Goal: Task Accomplishment & Management: Complete application form

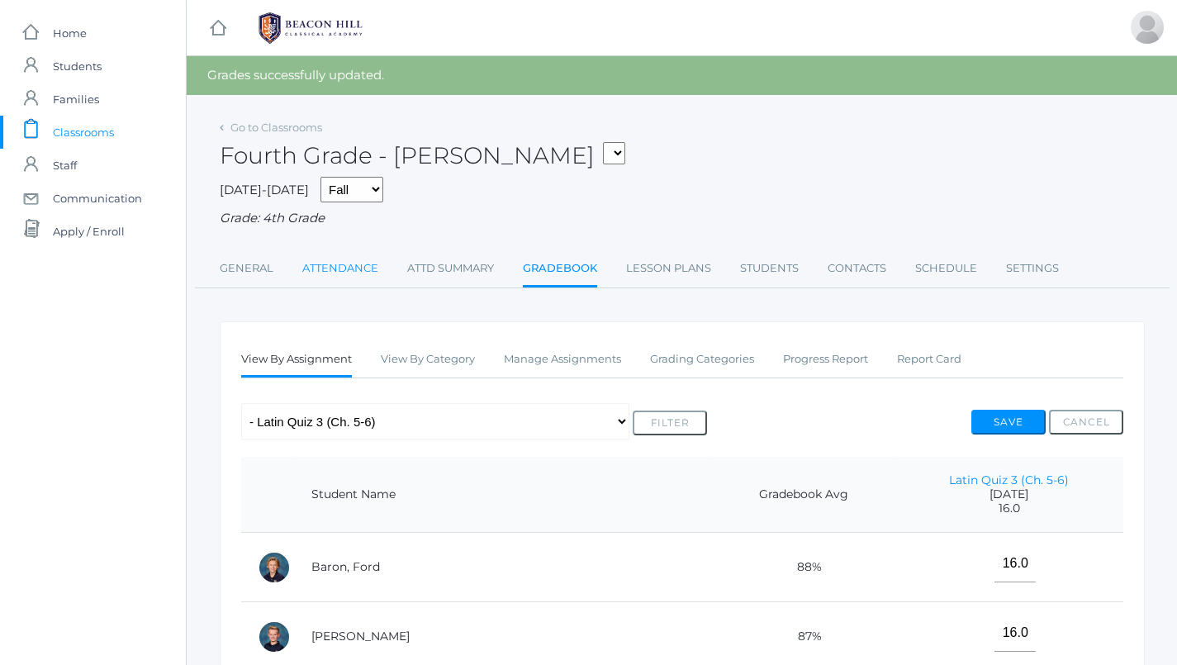
click at [377, 260] on link "Attendance" at bounding box center [340, 268] width 76 height 33
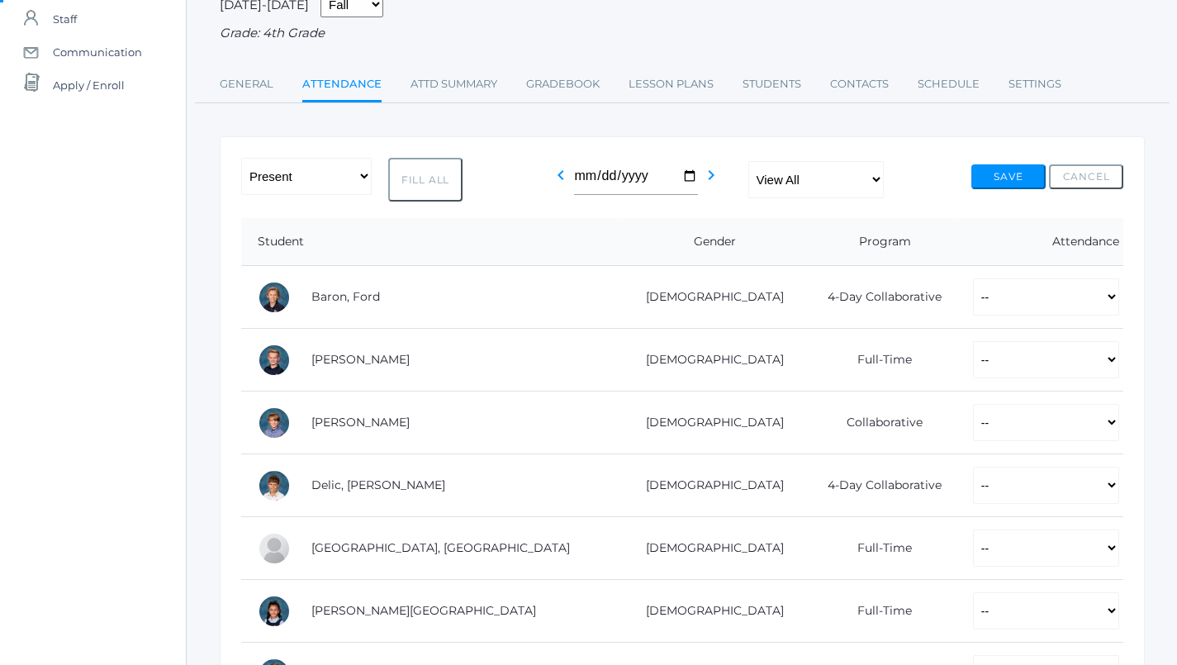
scroll to position [197, 0]
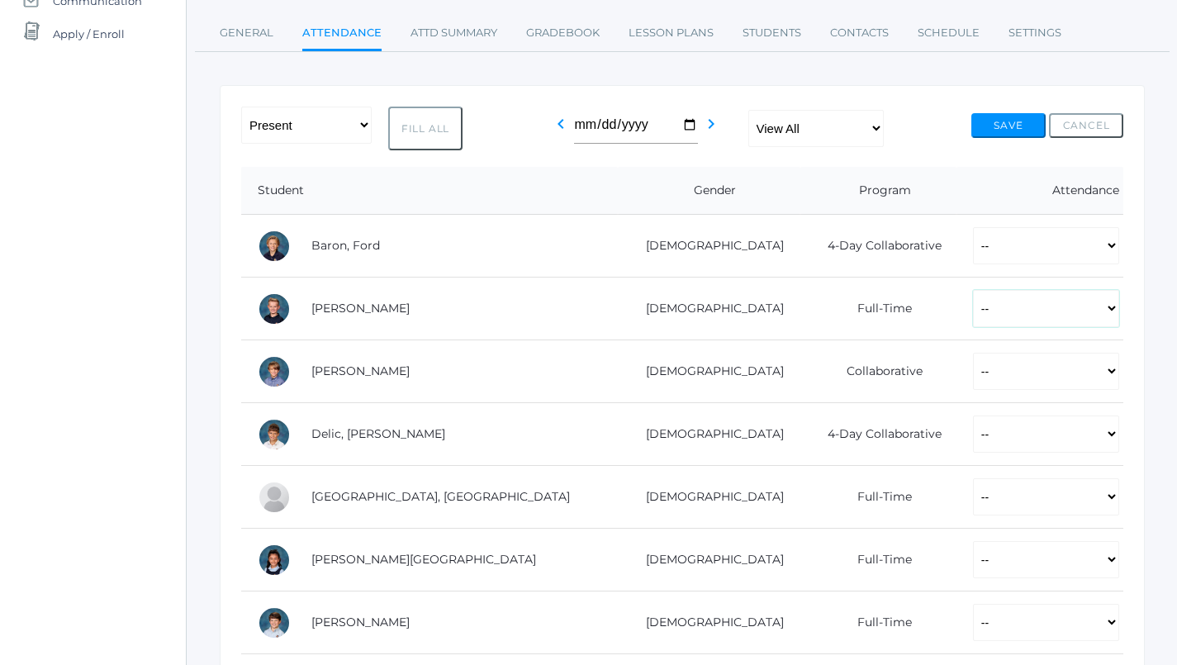
select select "P"
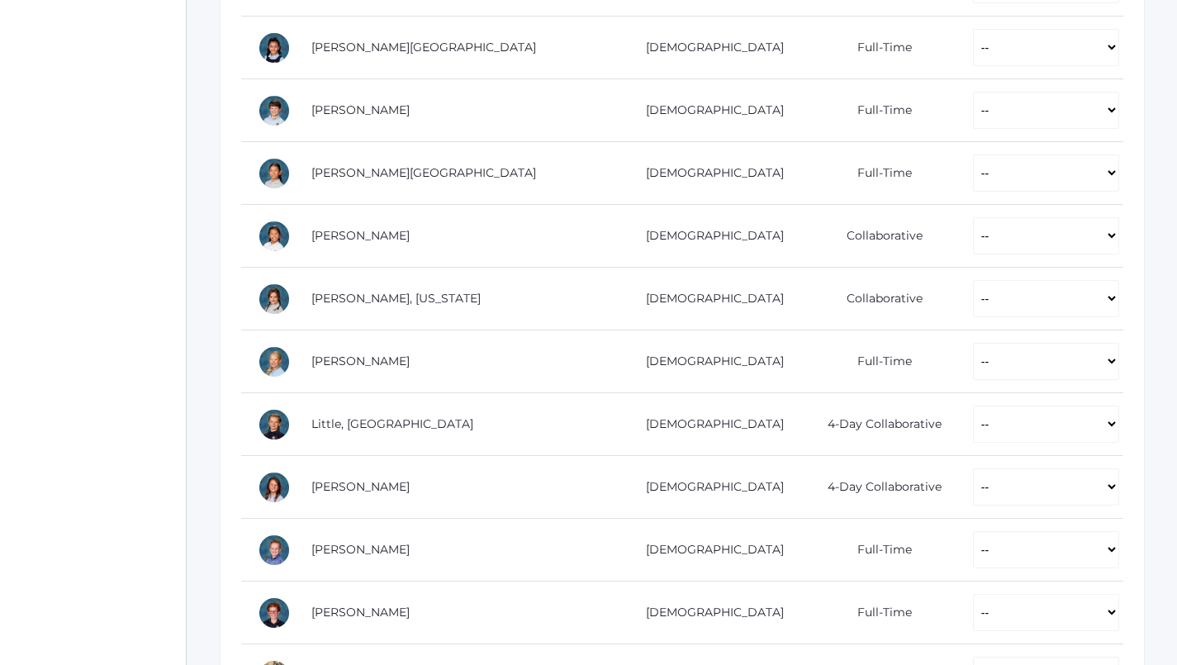
scroll to position [711, 0]
select select "P"
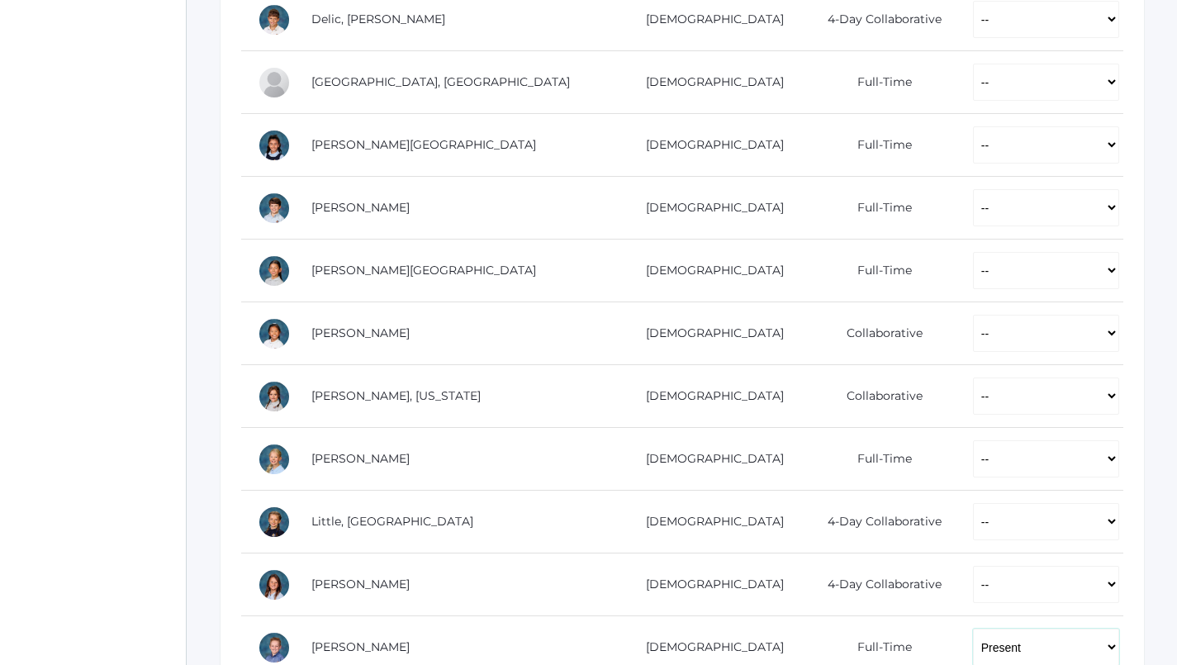
scroll to position [669, 0]
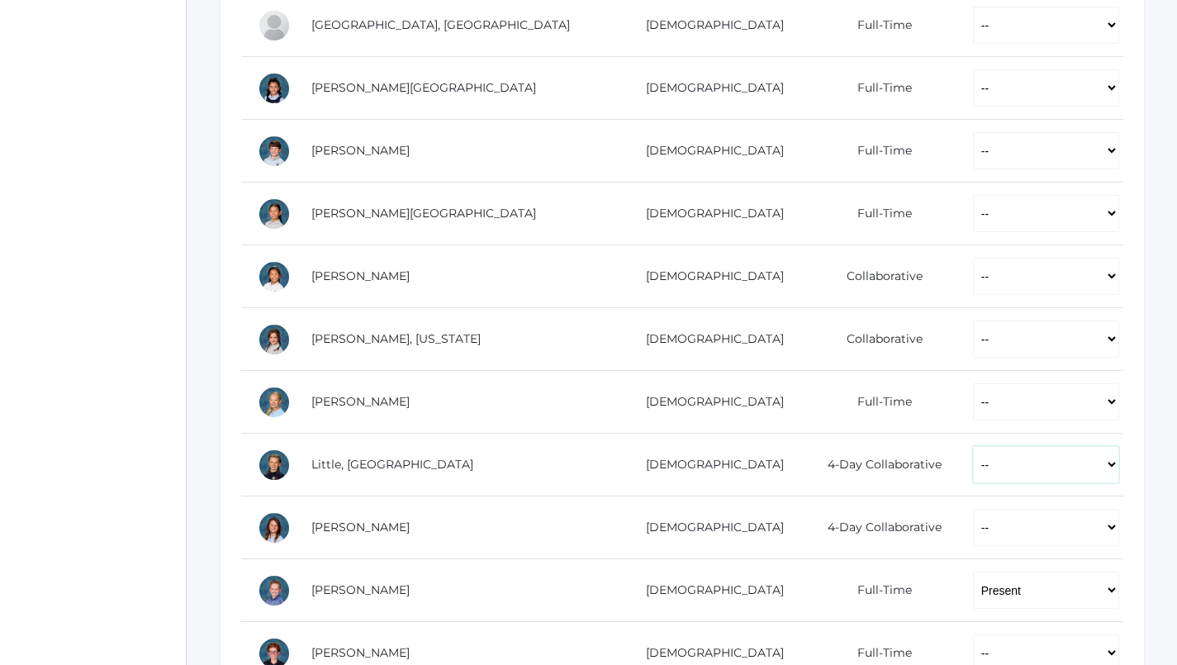
select select "P"
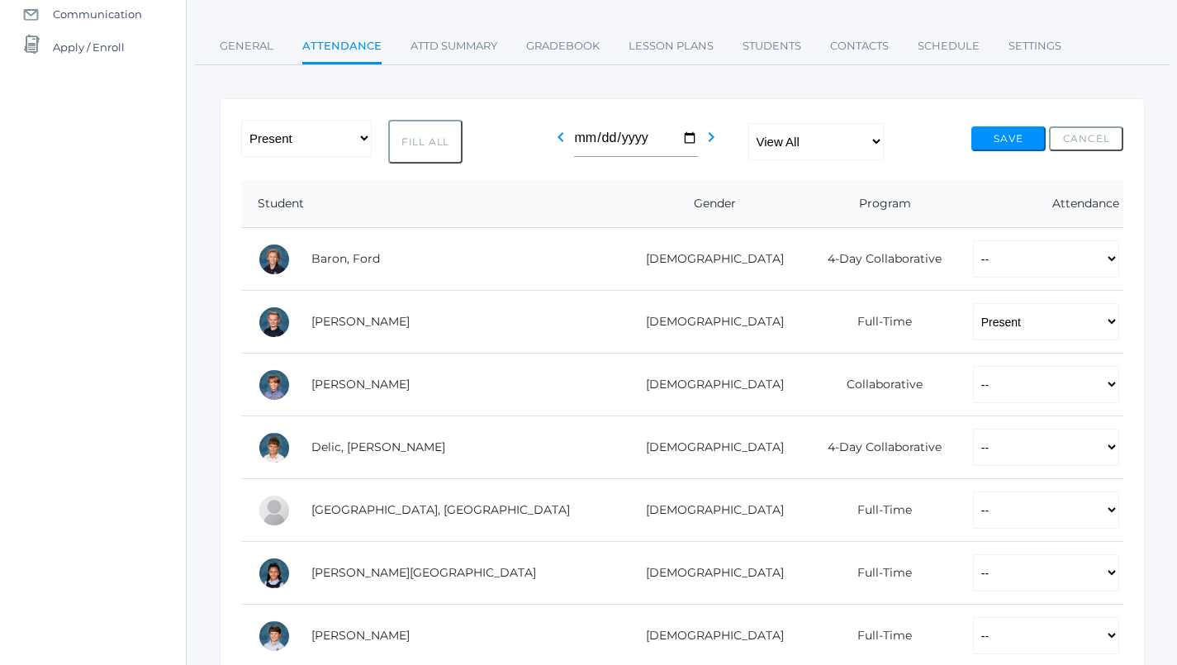
scroll to position [162, 0]
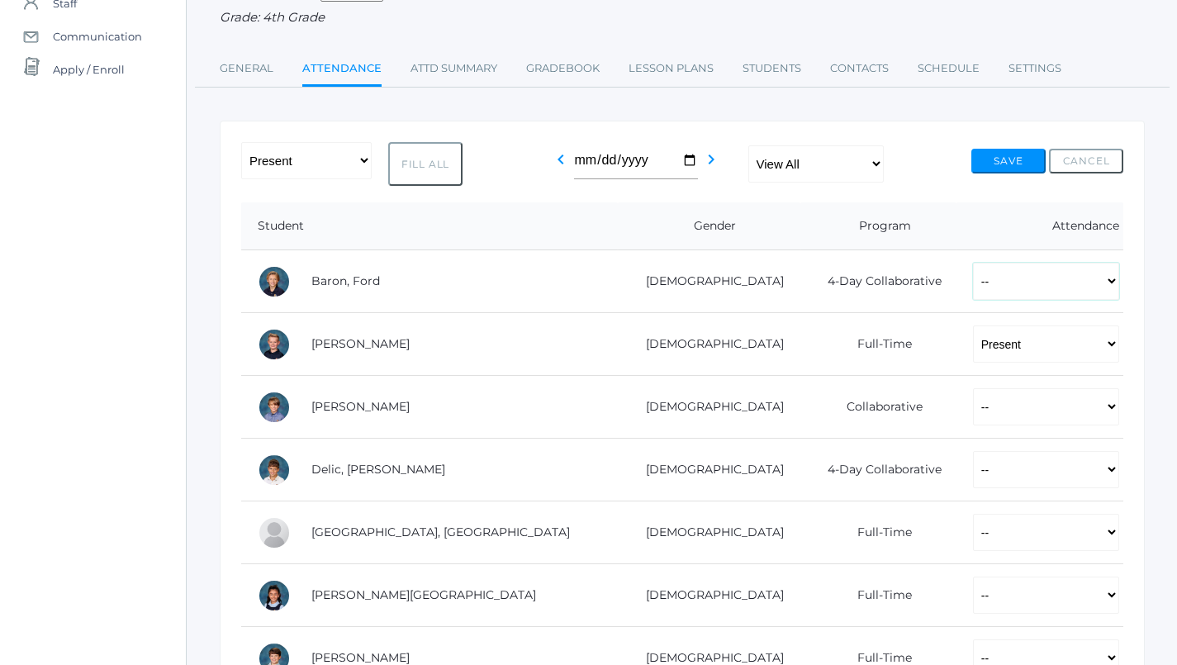
select select "P"
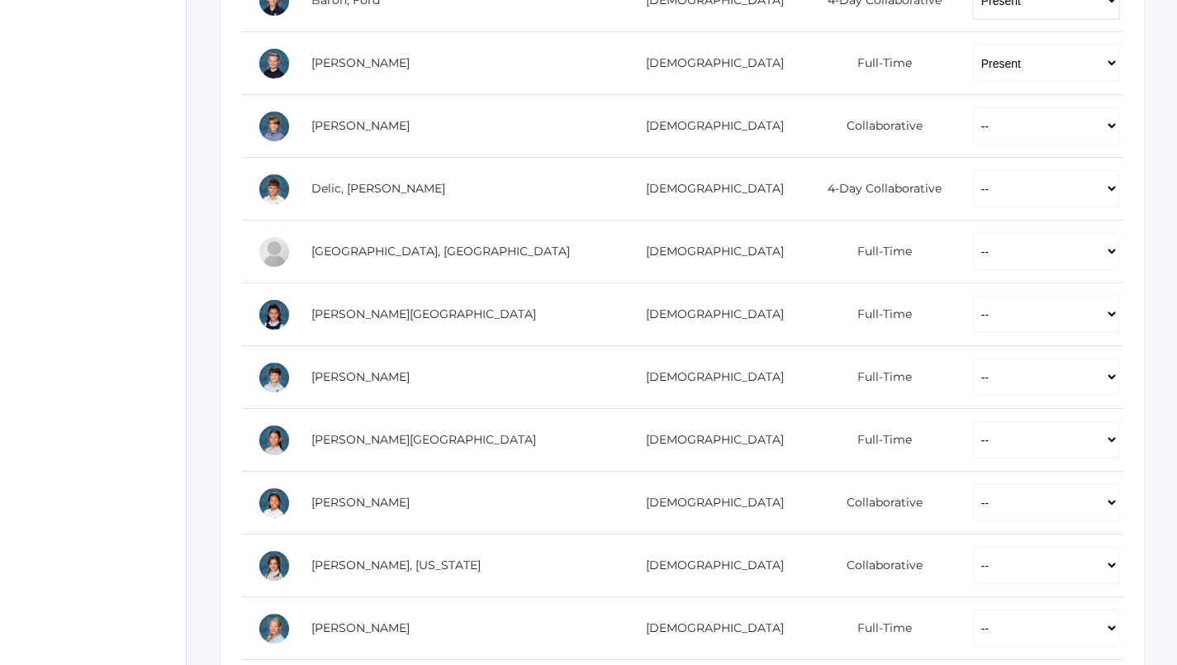
scroll to position [569, 0]
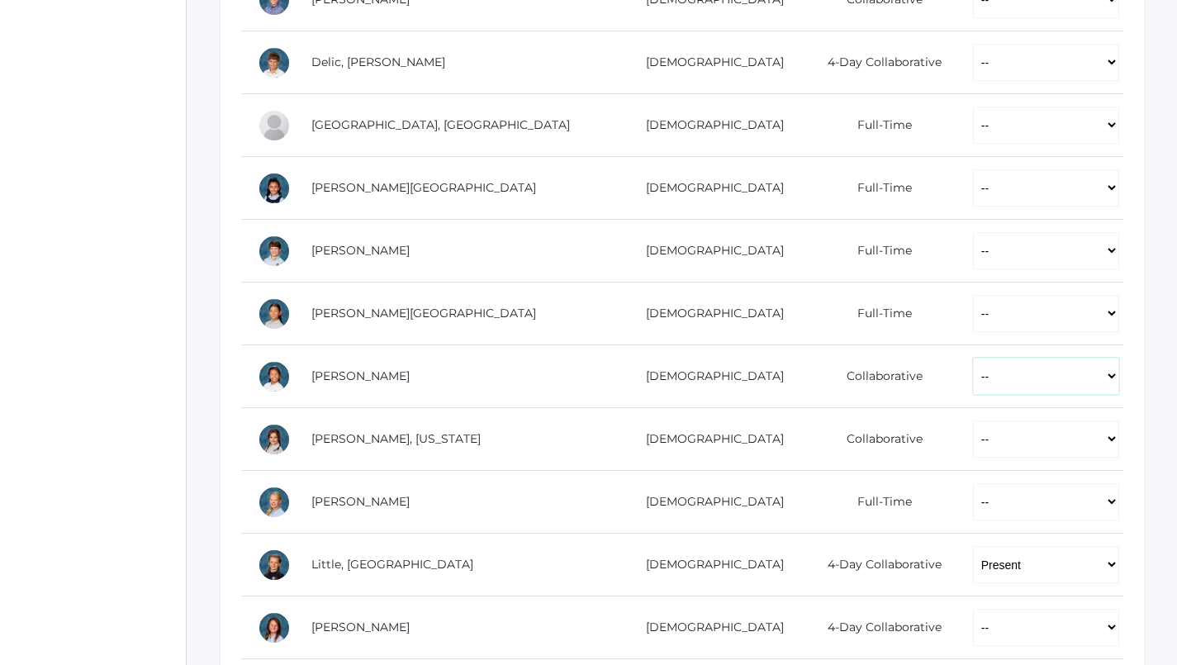
select select "P"
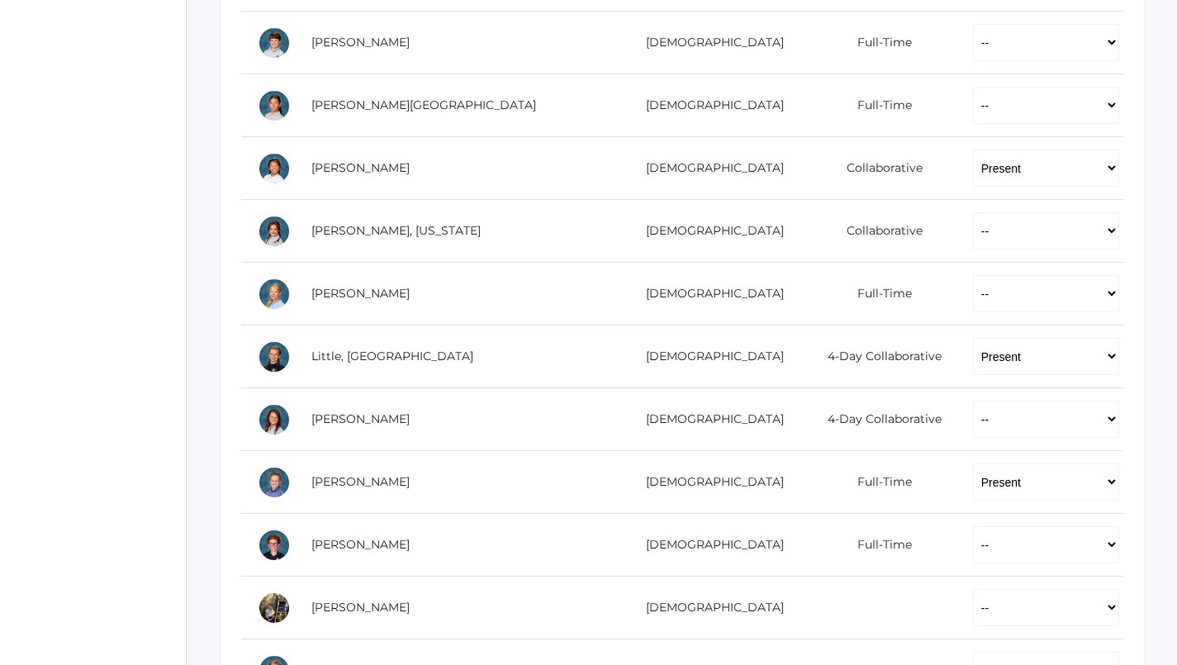
scroll to position [833, 0]
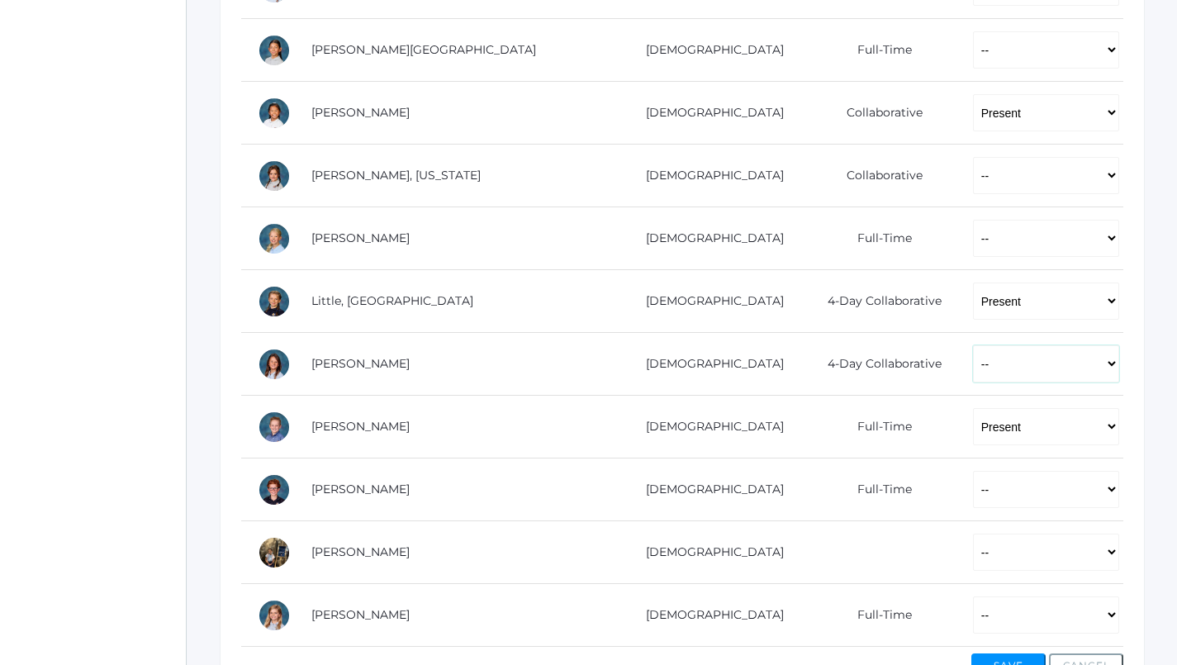
select select "P"
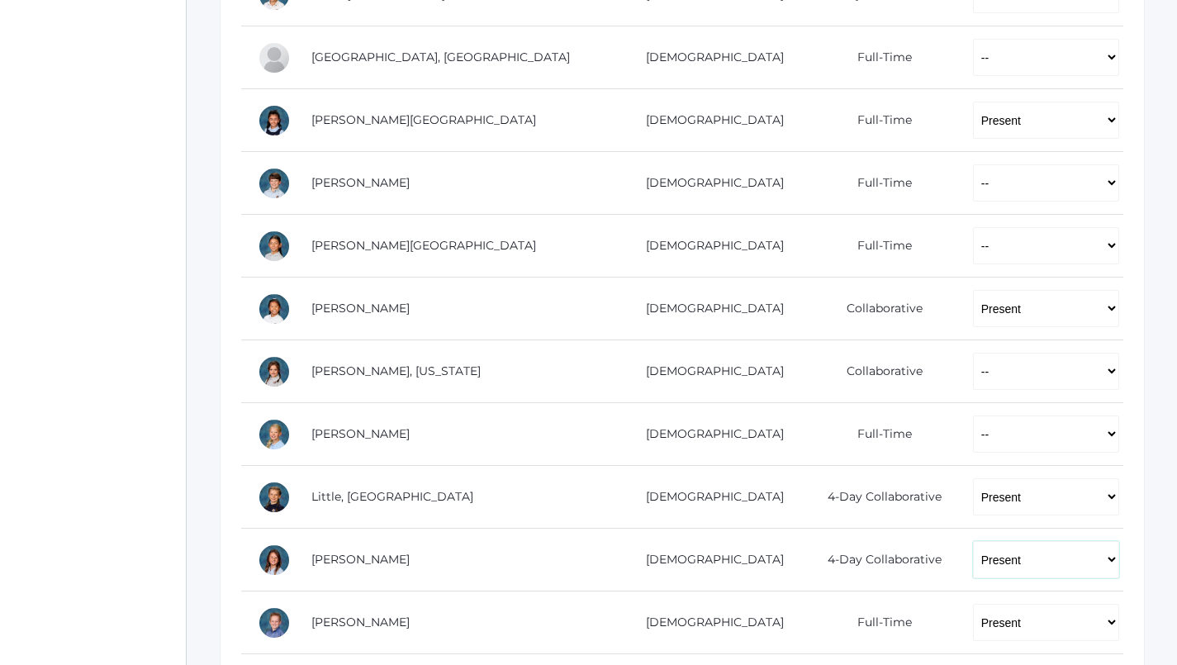
scroll to position [643, 0]
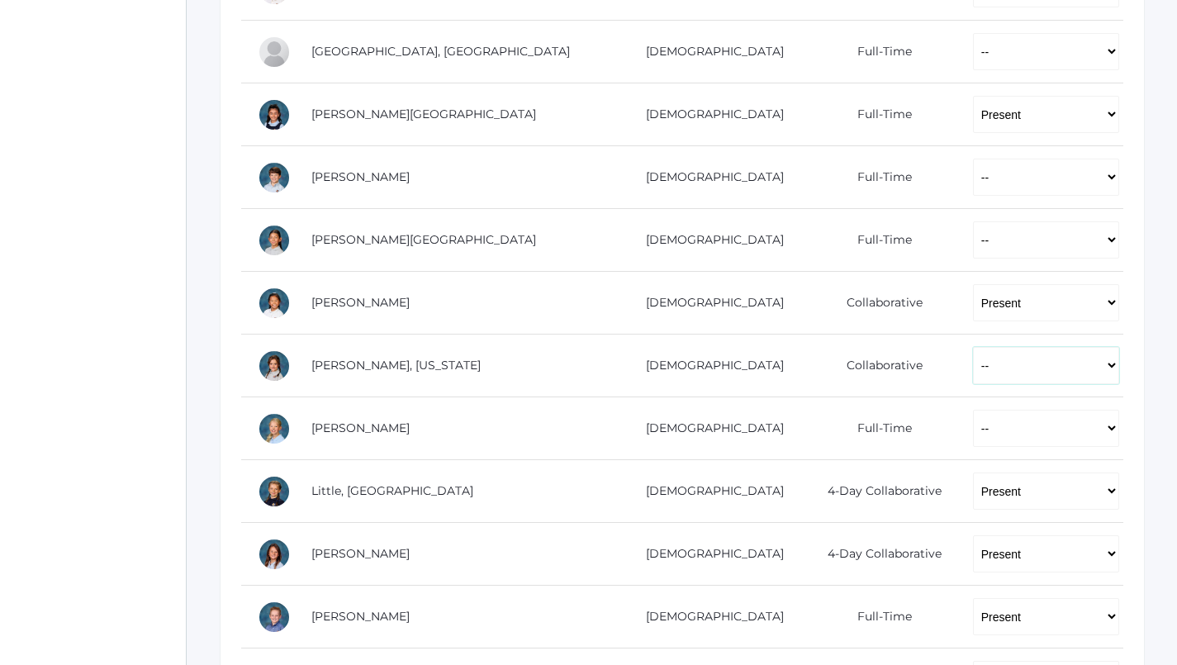
select select "AE"
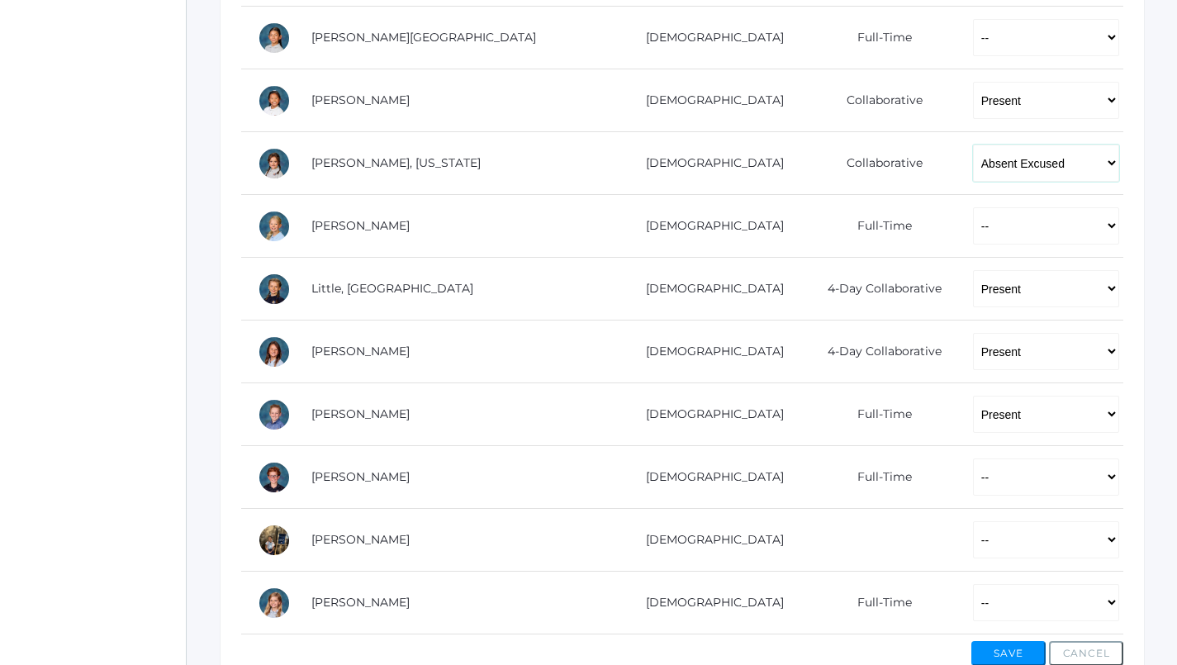
scroll to position [846, 0]
select select "P"
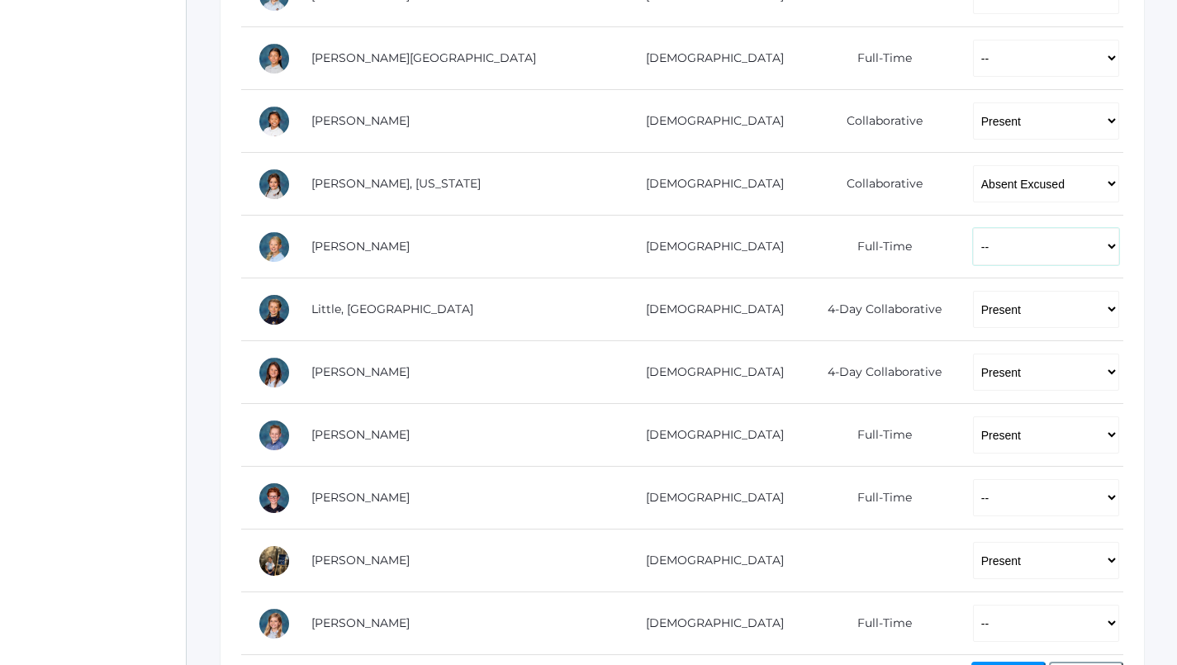
select select "P"
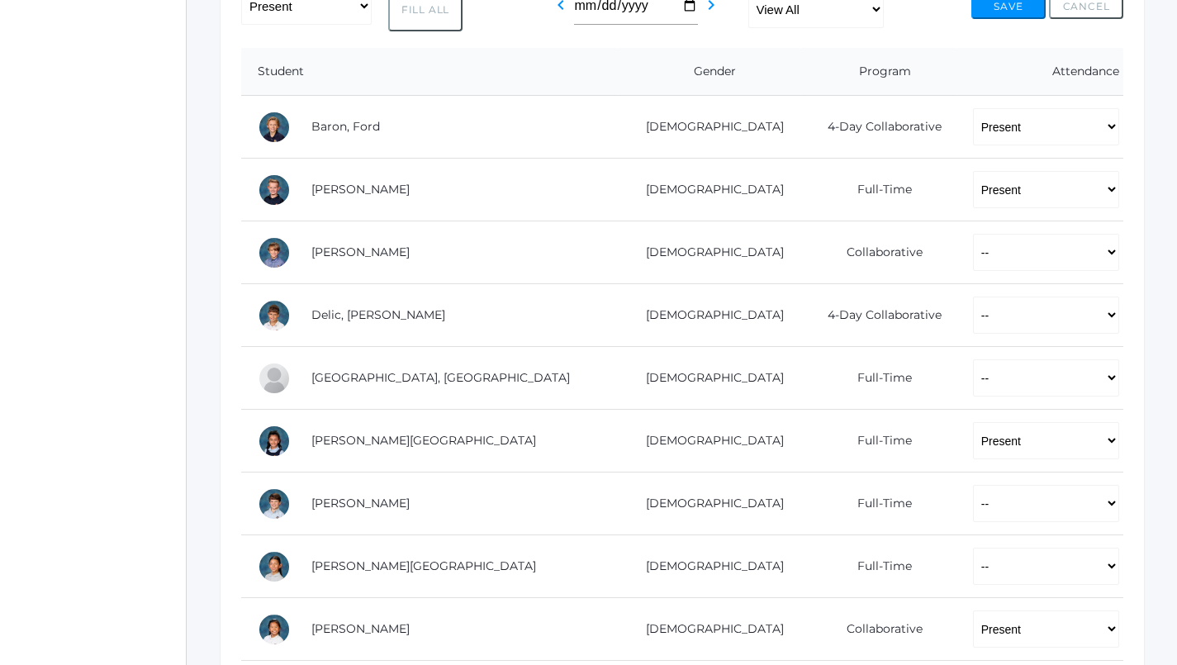
scroll to position [313, 0]
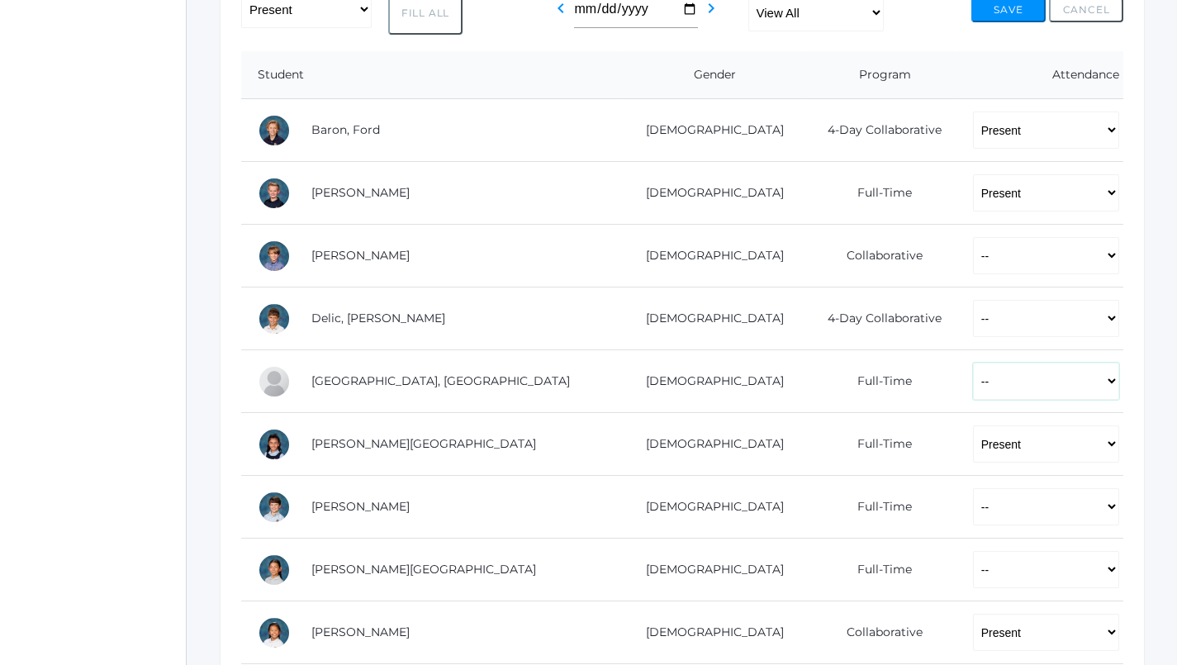
select select "P"
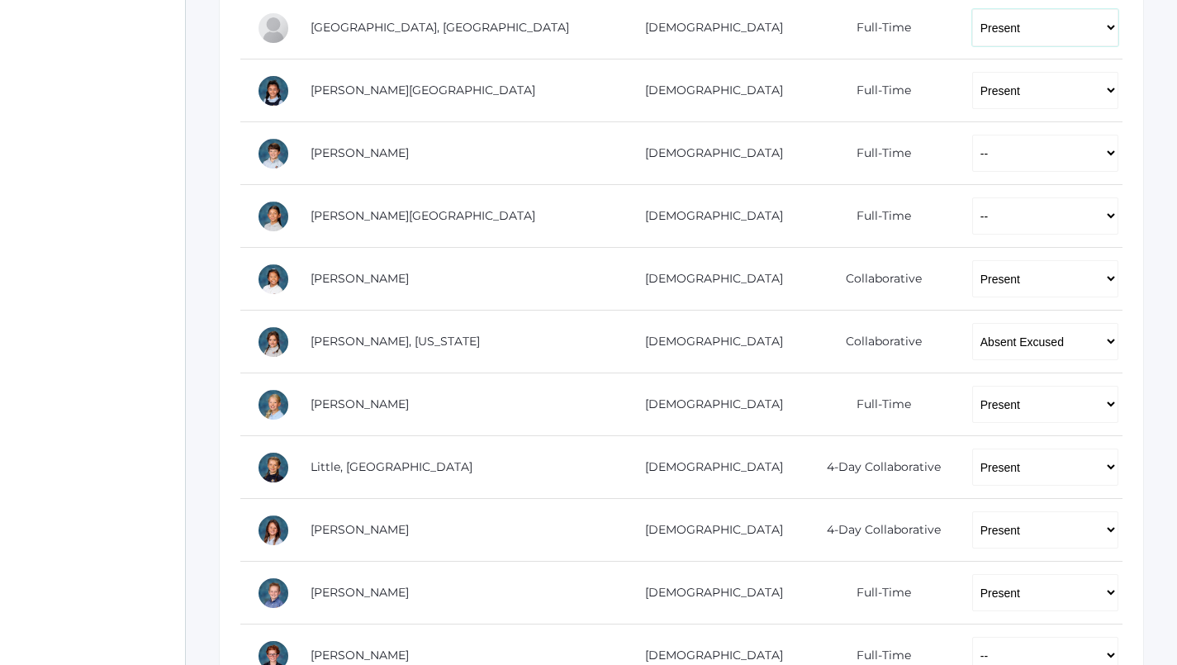
scroll to position [658, 1]
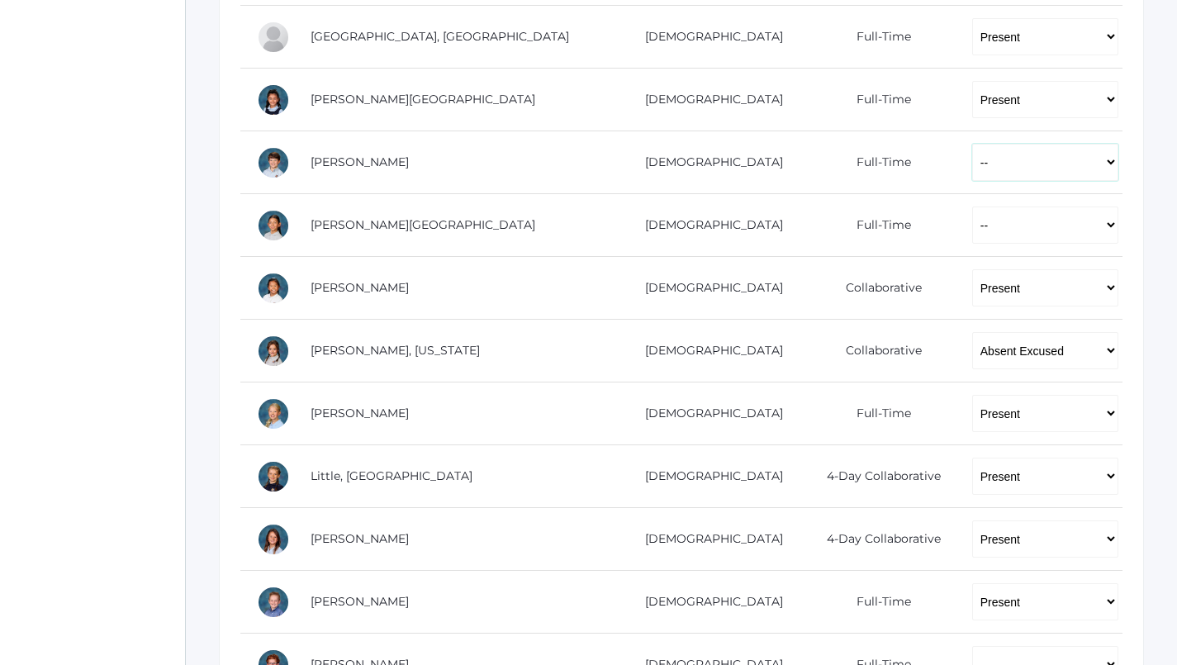
select select "P"
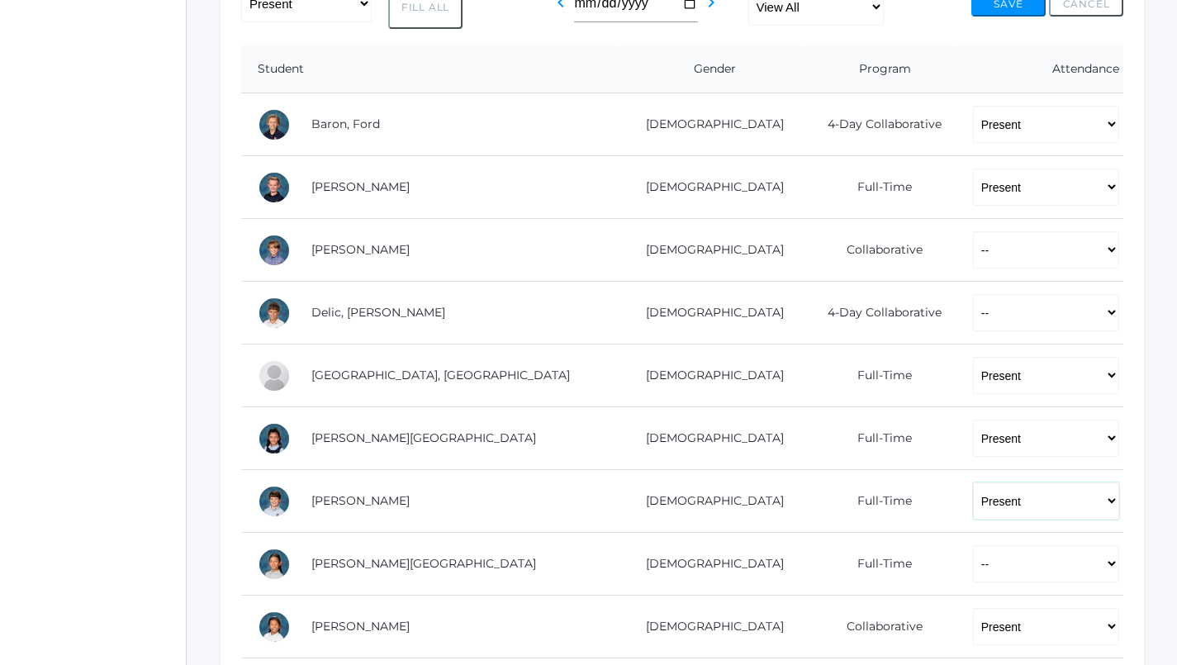
scroll to position [316, 0]
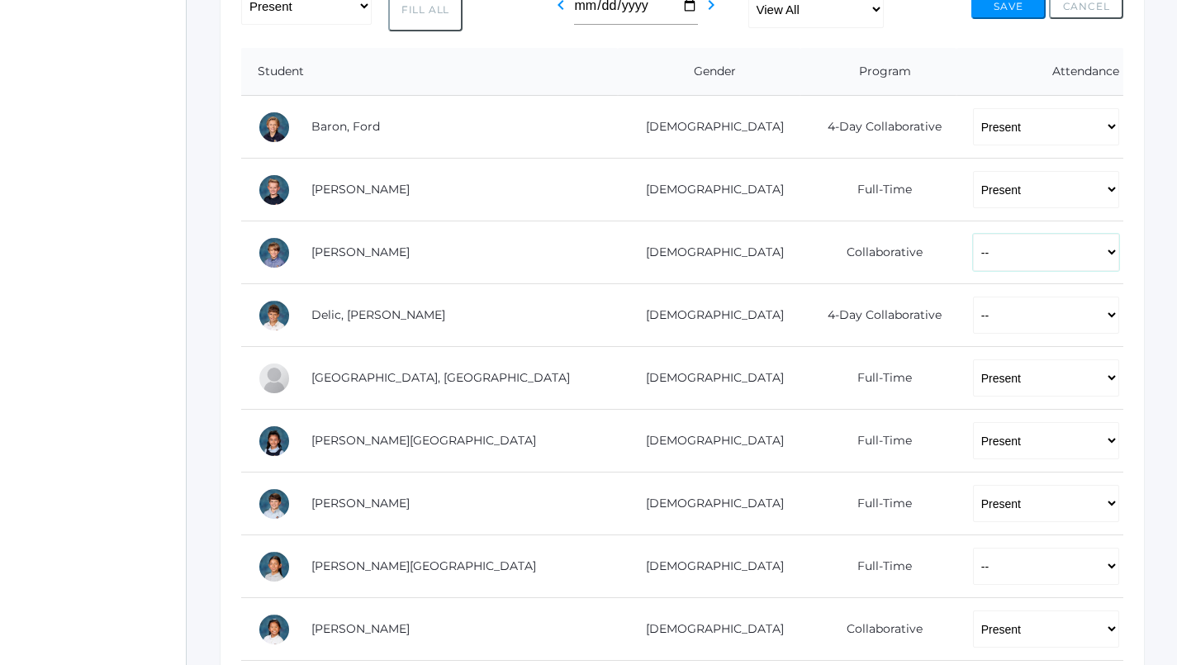
select select "P"
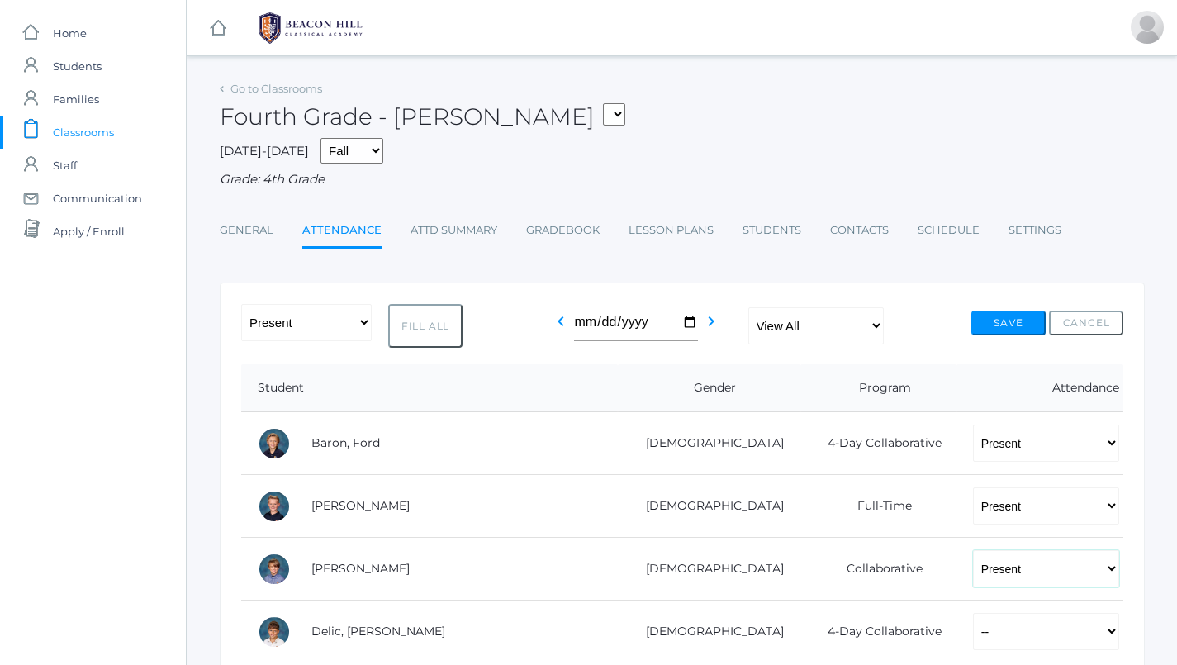
scroll to position [0, 0]
click at [922, 3] on div "icons/ui/navigation/hamburger Created with Sketch. icons/ui/navigation/home Cre…" at bounding box center [683, 27] width 992 height 55
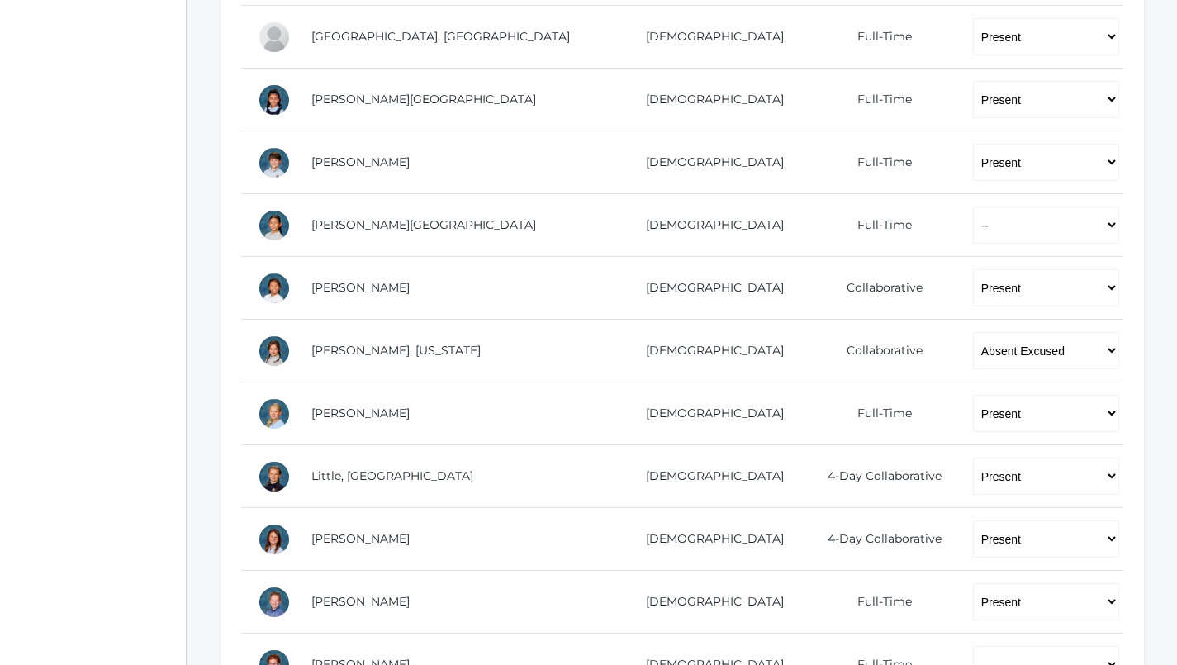
scroll to position [687, 0]
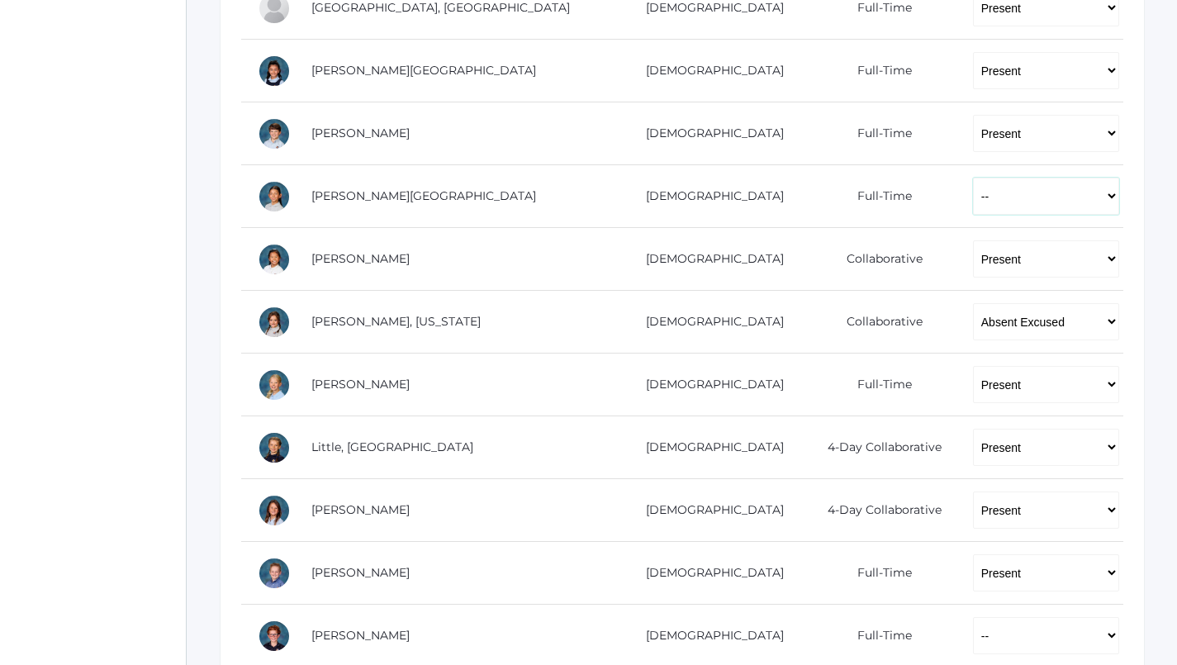
select select "P"
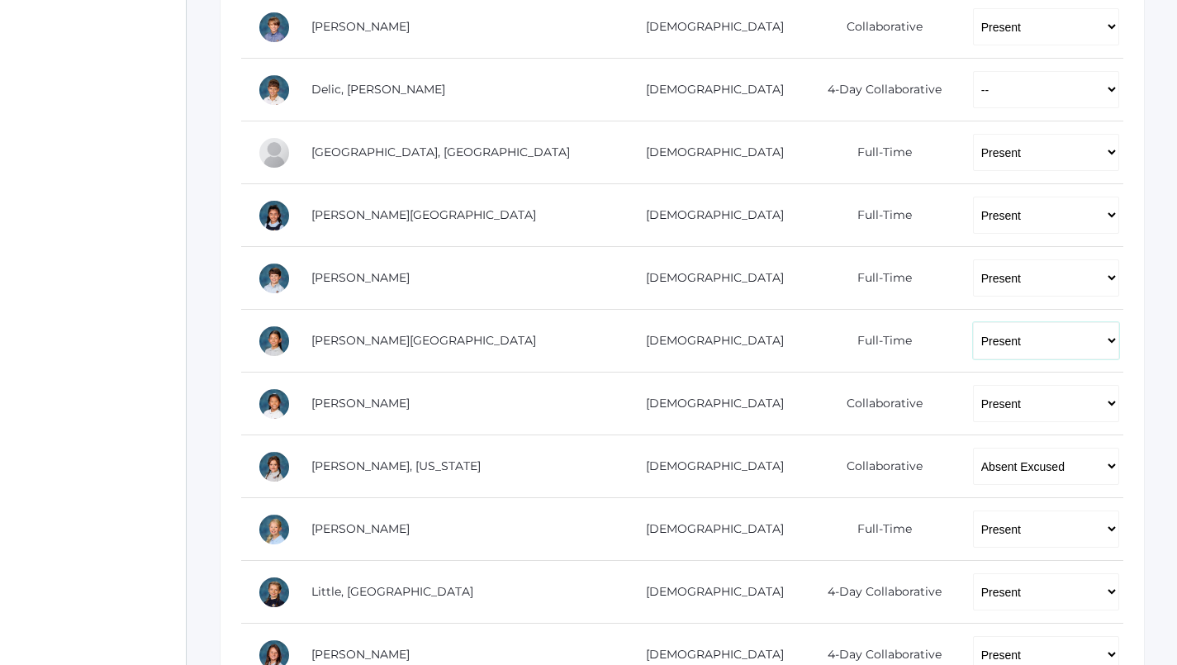
scroll to position [540, 0]
select select "P"
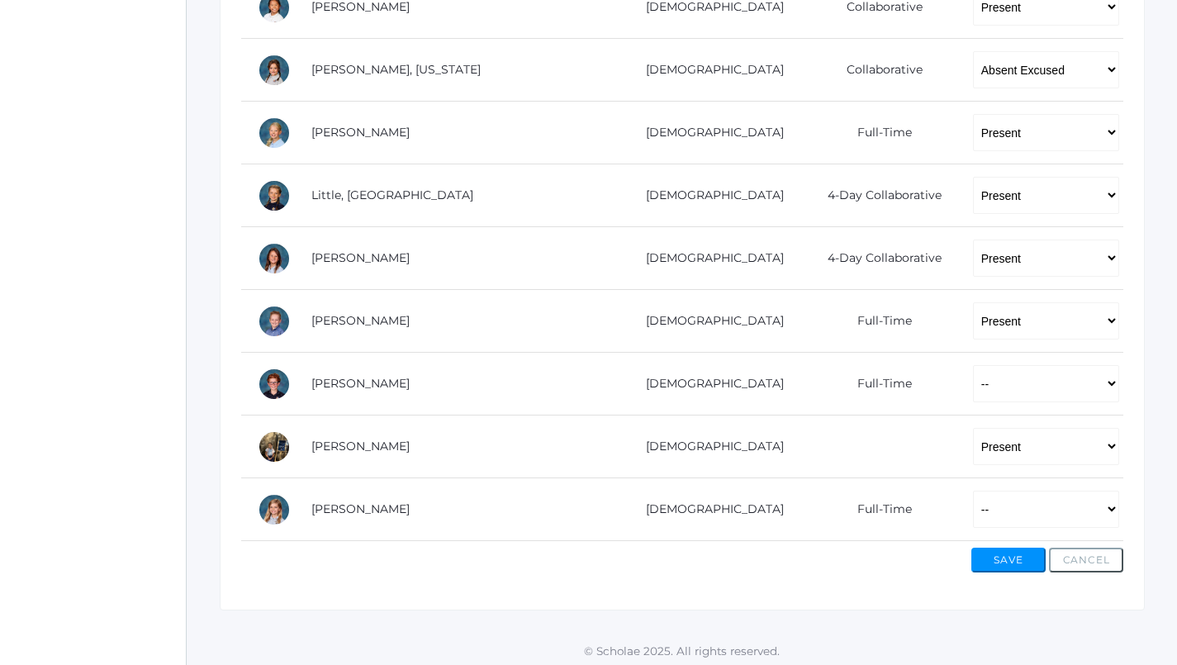
scroll to position [938, 0]
select select "AU"
click at [1019, 559] on button "Save" at bounding box center [1009, 561] width 74 height 25
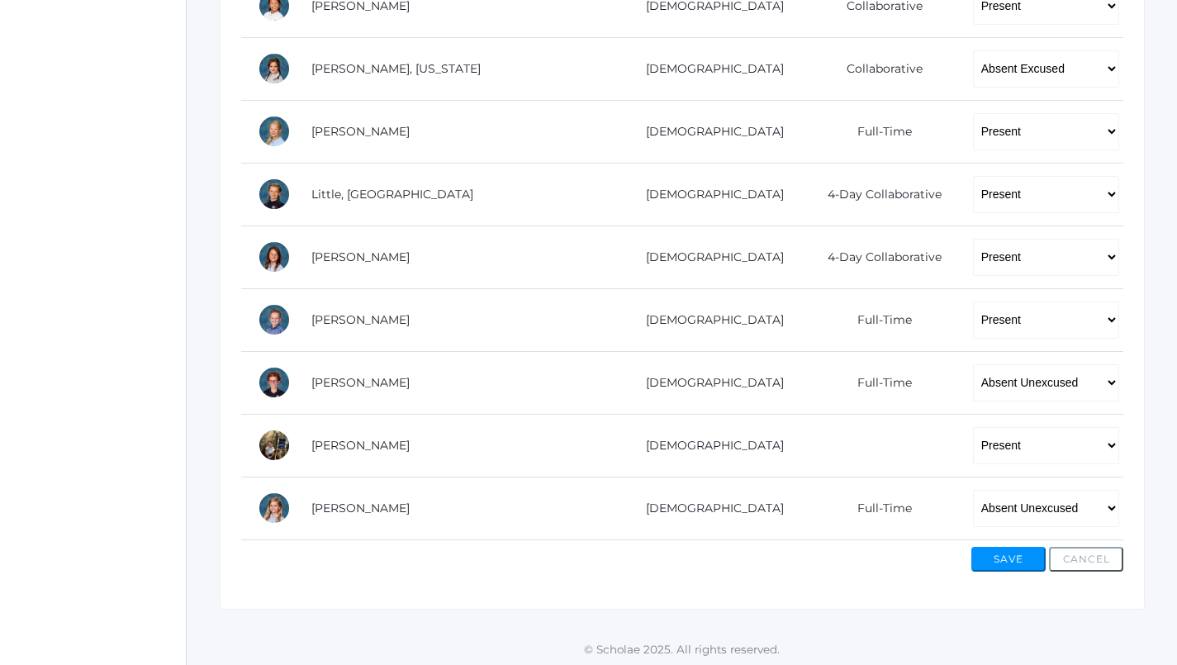
scroll to position [976, 0]
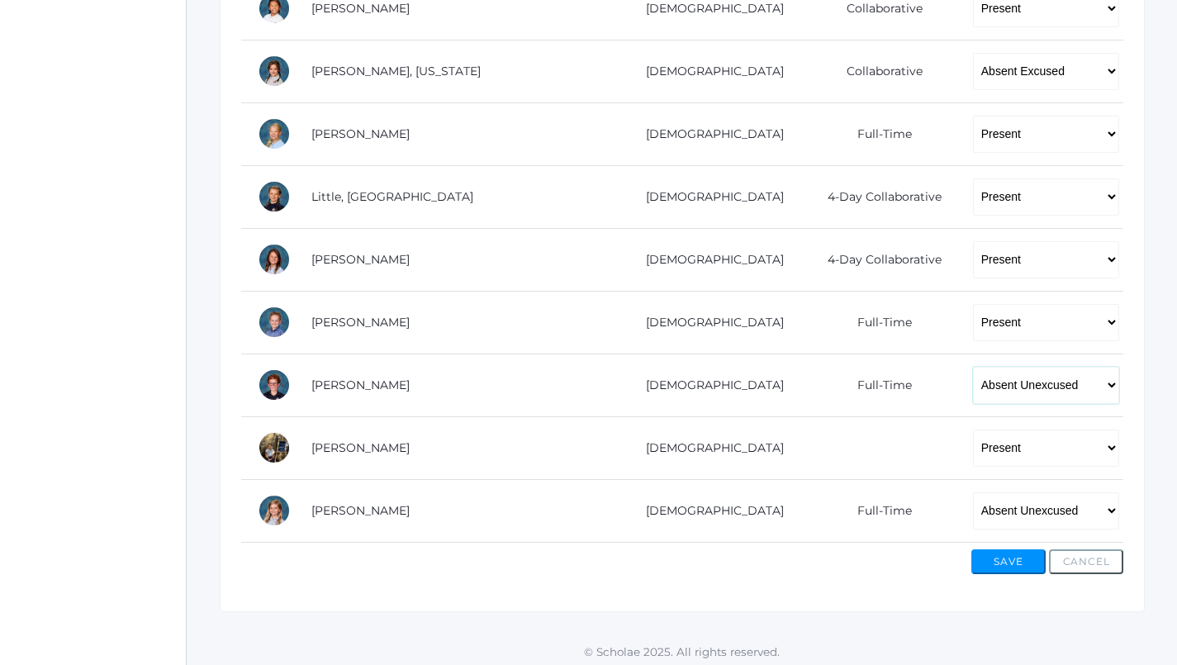
select select "P"
click at [1015, 556] on button "Save" at bounding box center [1009, 561] width 74 height 25
